Goal: Task Accomplishment & Management: Use online tool/utility

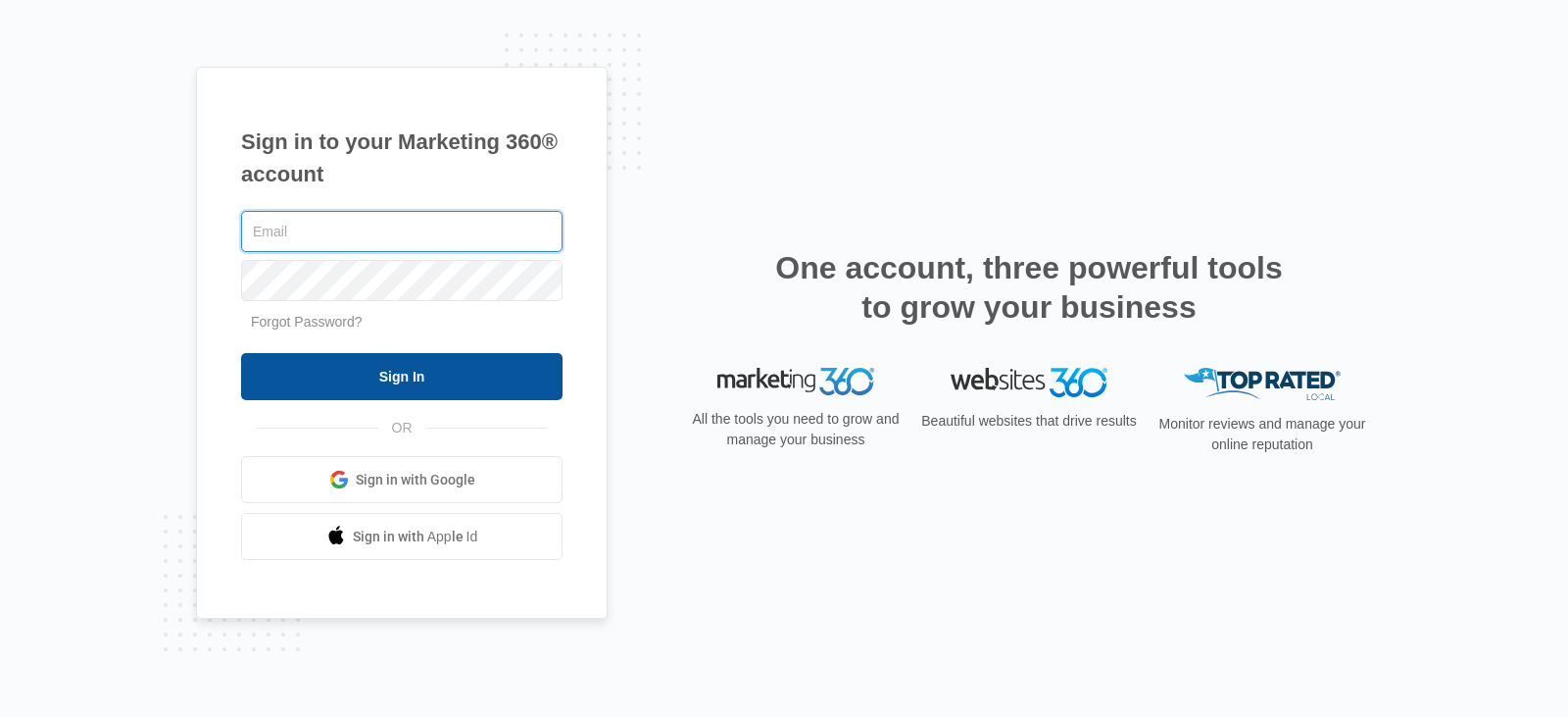
type input "[EMAIL_ADDRESS][DOMAIN_NAME]"
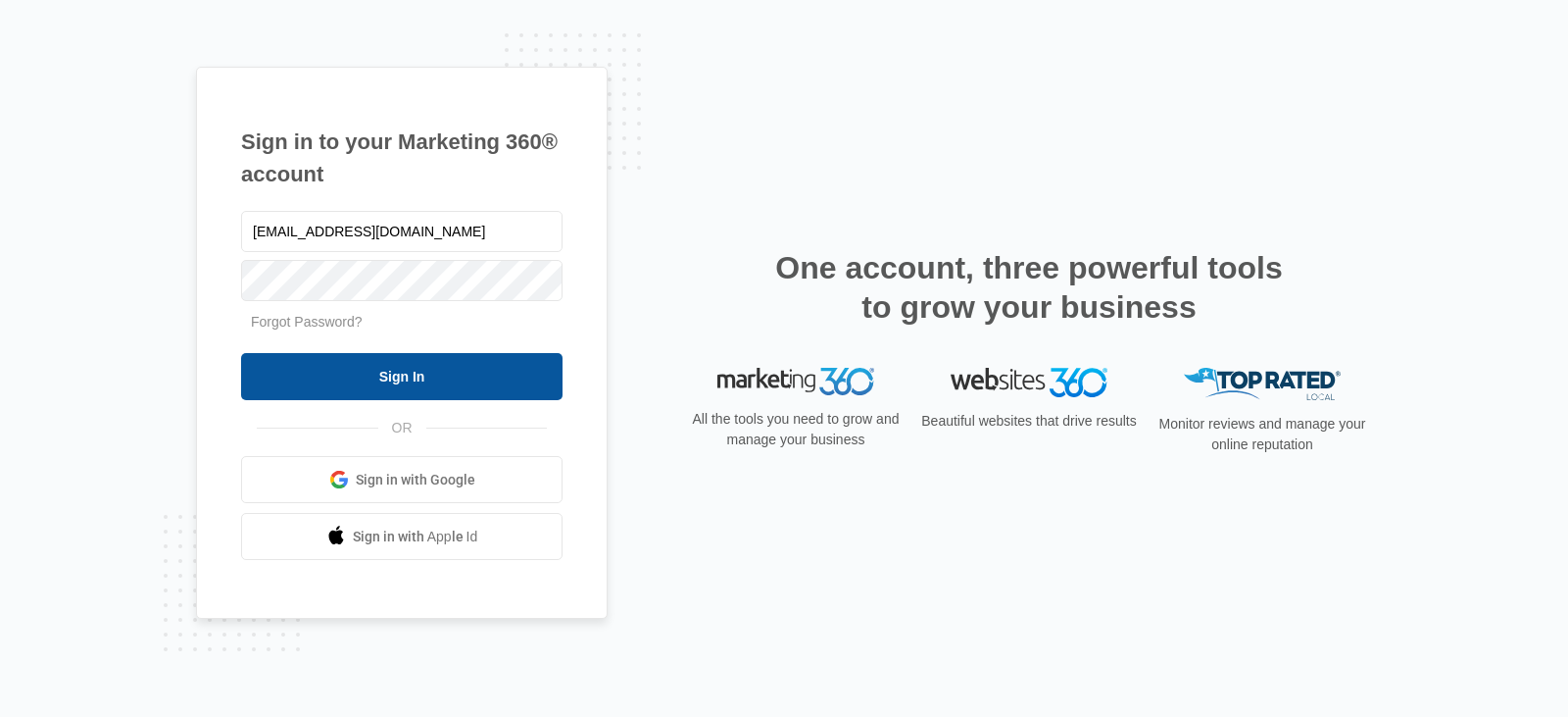
click at [485, 381] on input "Sign In" at bounding box center [402, 376] width 322 height 47
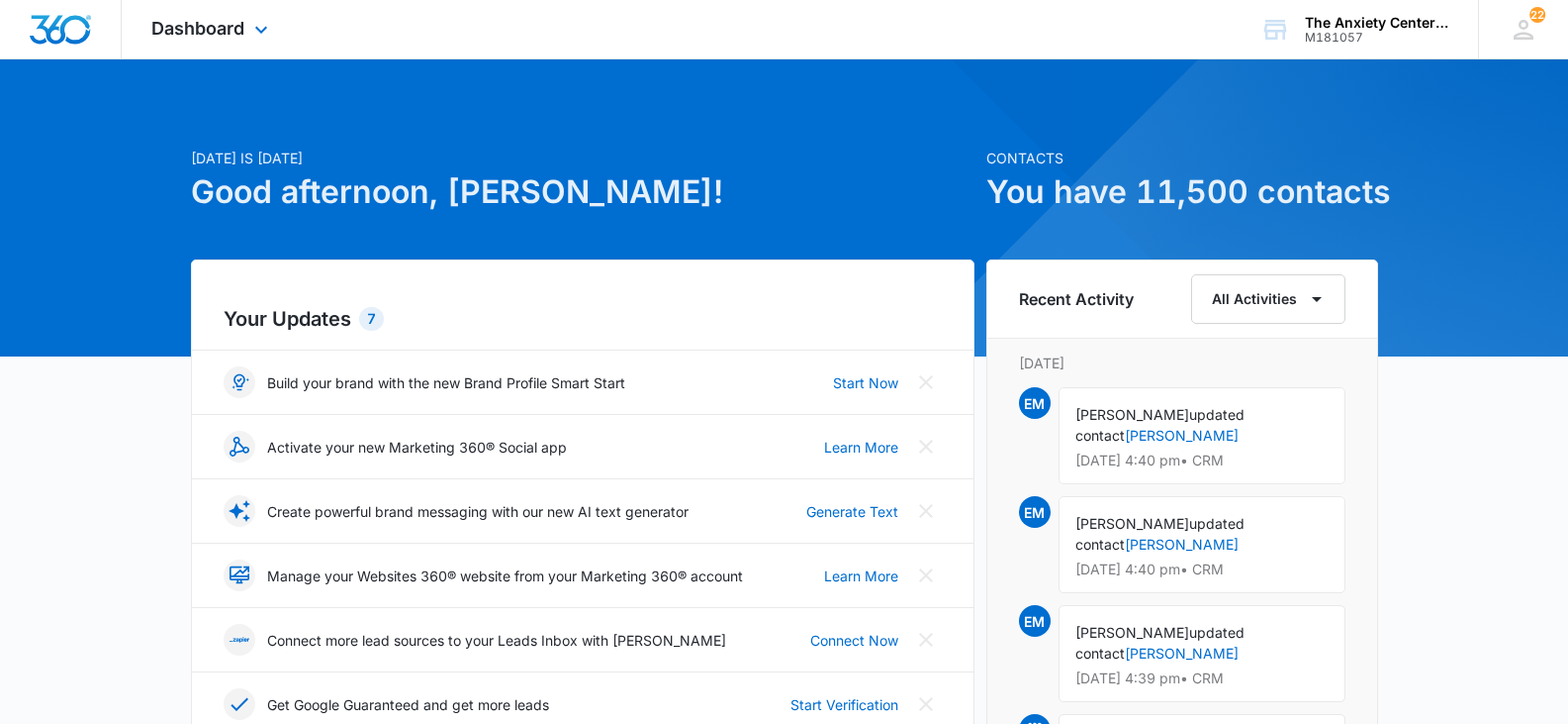
click at [265, 19] on div "Dashboard Apps Reputation Websites Forms CRM Email Social Payments POS Content …" at bounding box center [212, 29] width 181 height 59
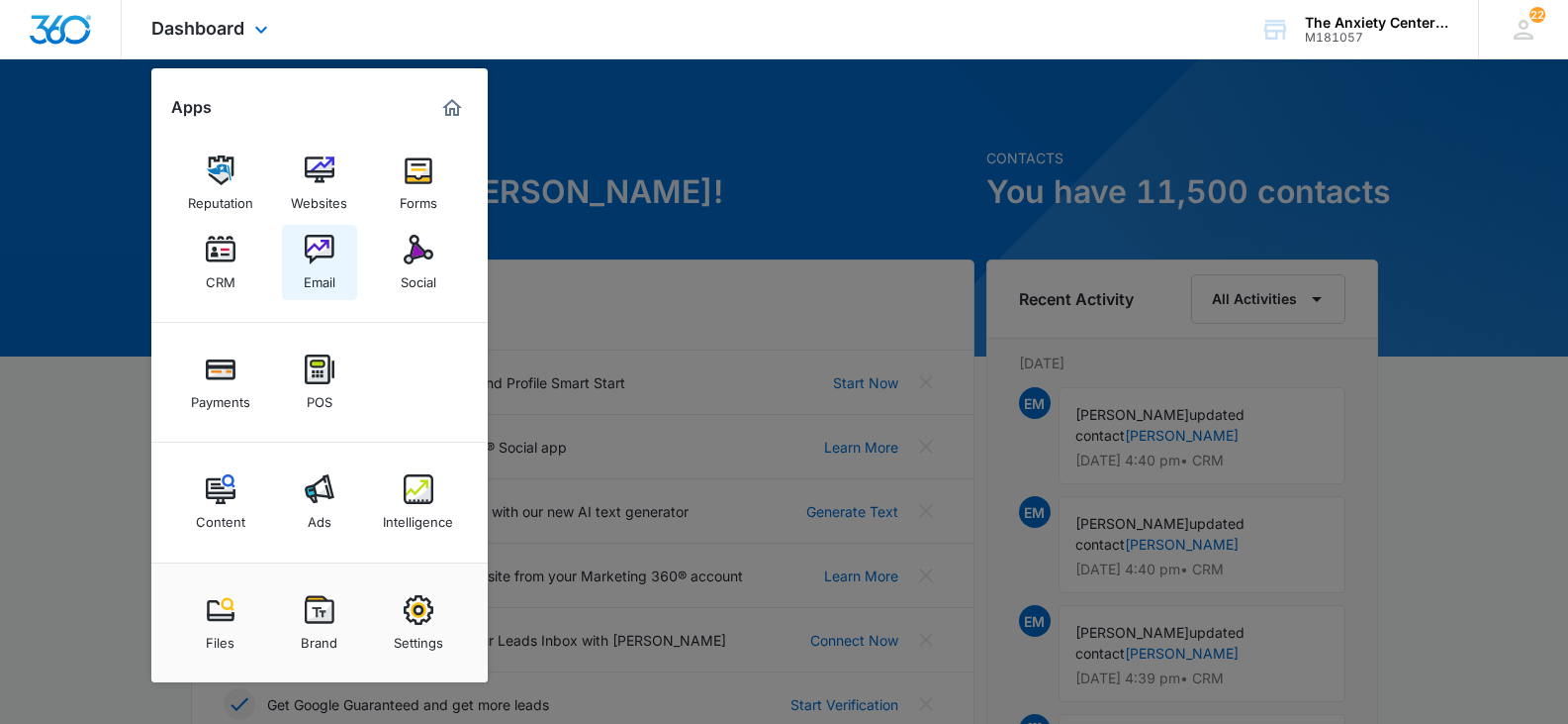
click at [332, 231] on link "Email" at bounding box center [319, 261] width 75 height 75
